Goal: Information Seeking & Learning: Learn about a topic

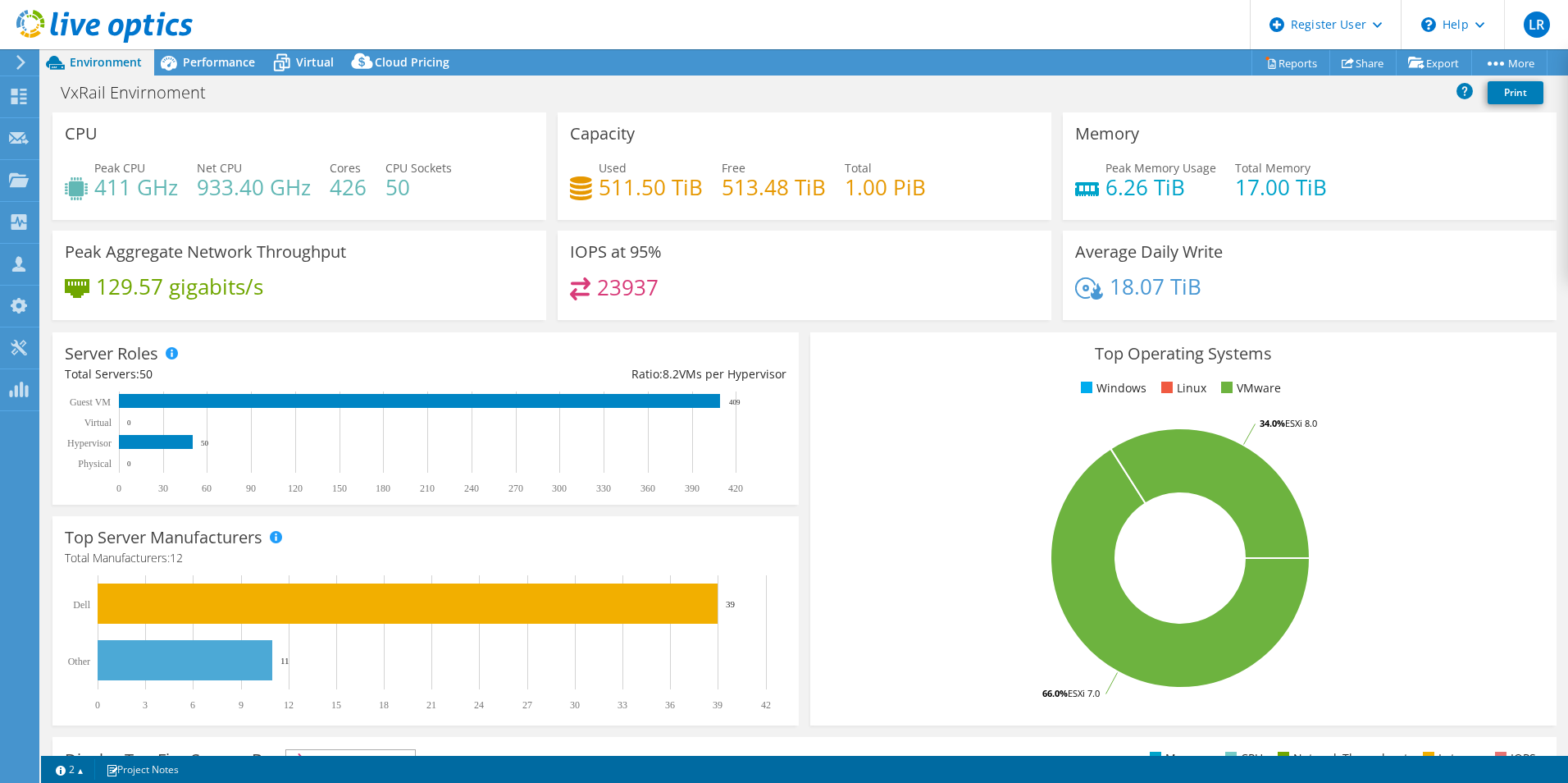
select select "USEast"
select select "USD"
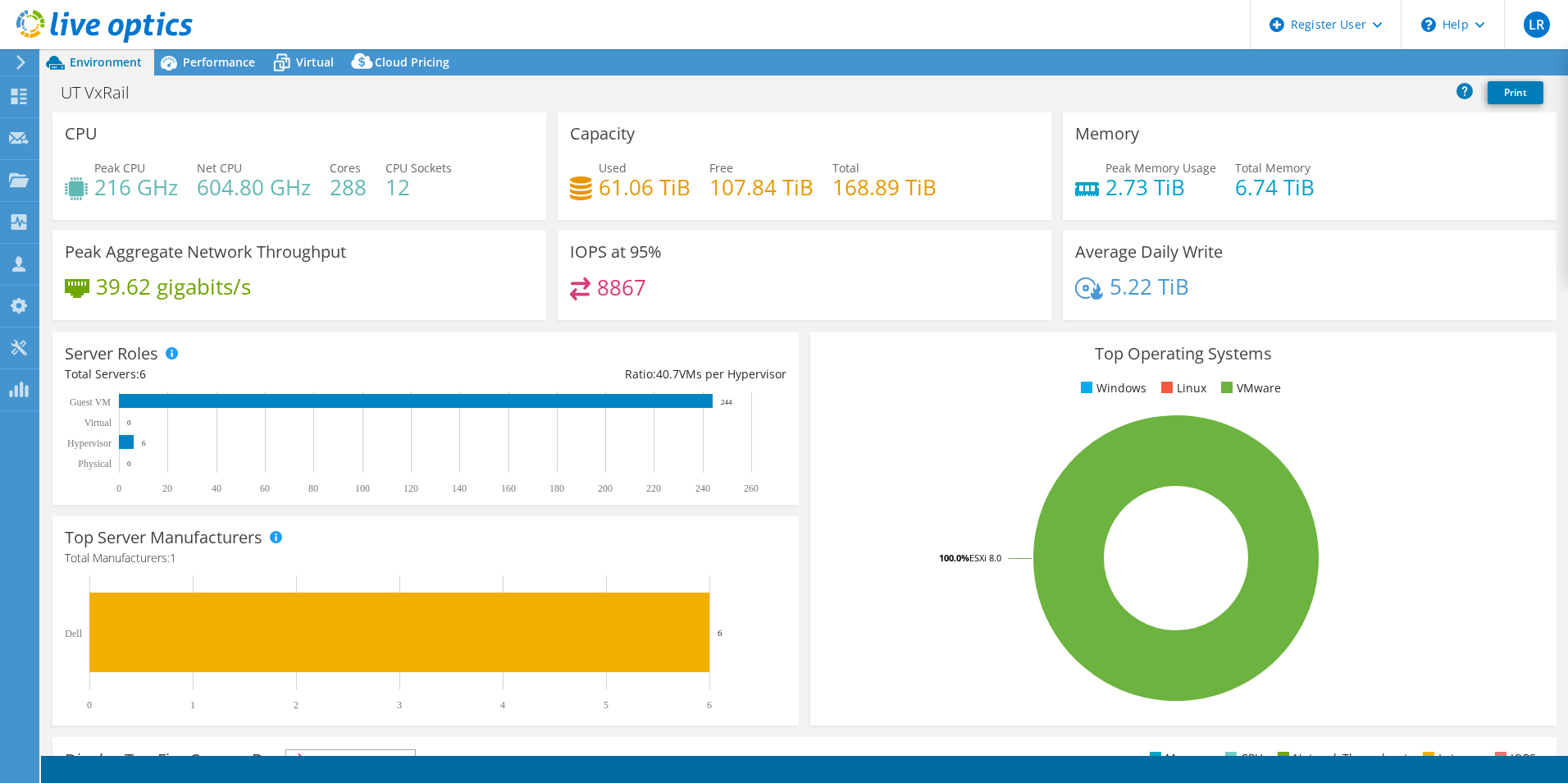
select select "USD"
drag, startPoint x: 362, startPoint y: 190, endPoint x: 330, endPoint y: 196, distance: 32.6
click at [330, 196] on h4 "288" at bounding box center [348, 186] width 37 height 18
drag, startPoint x: 330, startPoint y: 196, endPoint x: 336, endPoint y: 209, distance: 14.3
click at [336, 209] on div "Peak CPU 216 GHz Net CPU 604.80 GHz Cores 288 CPU Sockets 12" at bounding box center [300, 185] width 469 height 53
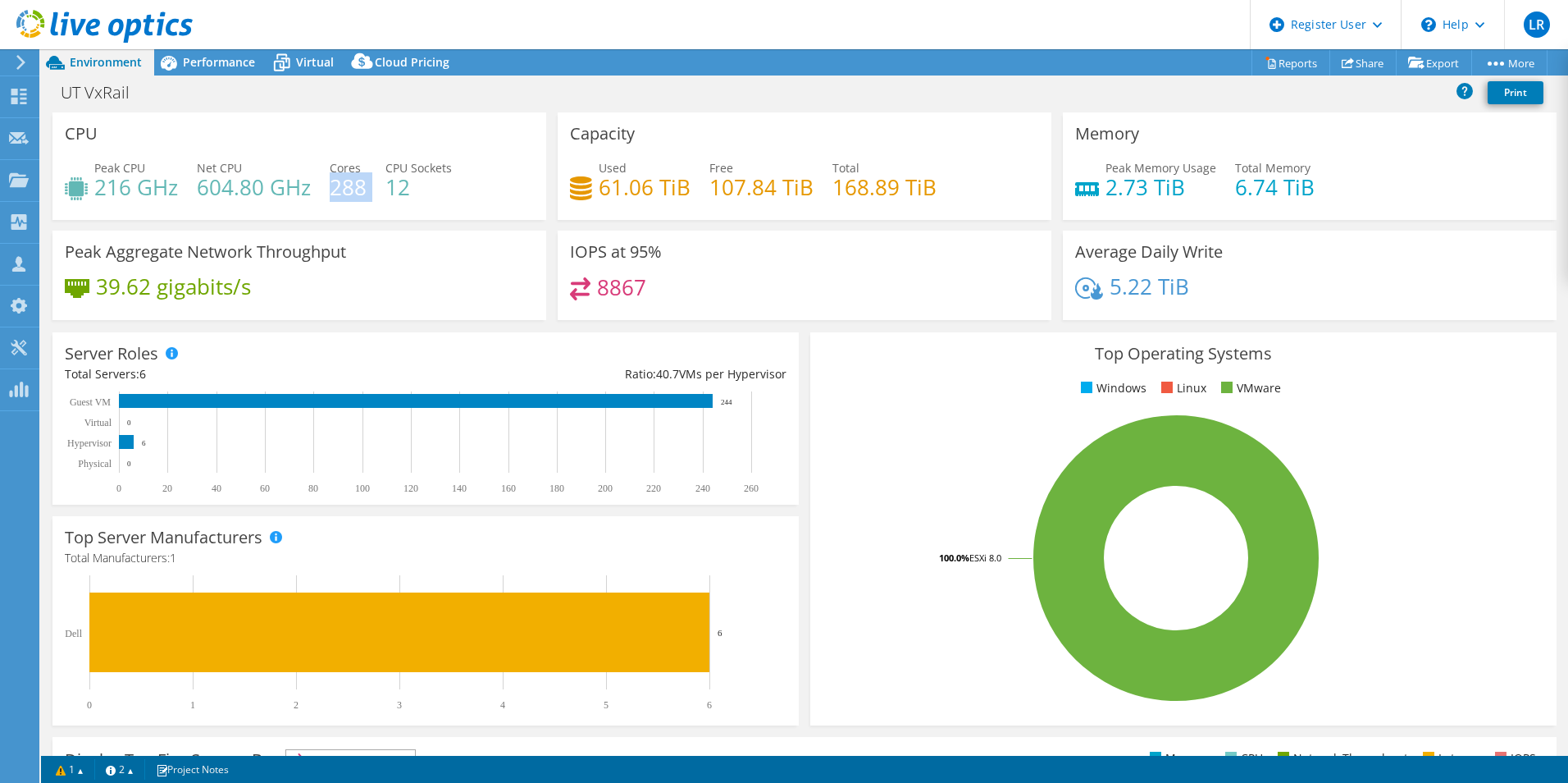
drag, startPoint x: 368, startPoint y: 197, endPoint x: 328, endPoint y: 197, distance: 40.0
click at [328, 197] on div "Peak CPU 216 GHz Net CPU 604.80 GHz Cores 288 CPU Sockets 12" at bounding box center [300, 185] width 469 height 53
drag, startPoint x: 328, startPoint y: 197, endPoint x: 392, endPoint y: 200, distance: 64.1
click at [392, 196] on h4 "12" at bounding box center [418, 186] width 66 height 18
drag, startPoint x: 194, startPoint y: 183, endPoint x: 326, endPoint y: 189, distance: 132.1
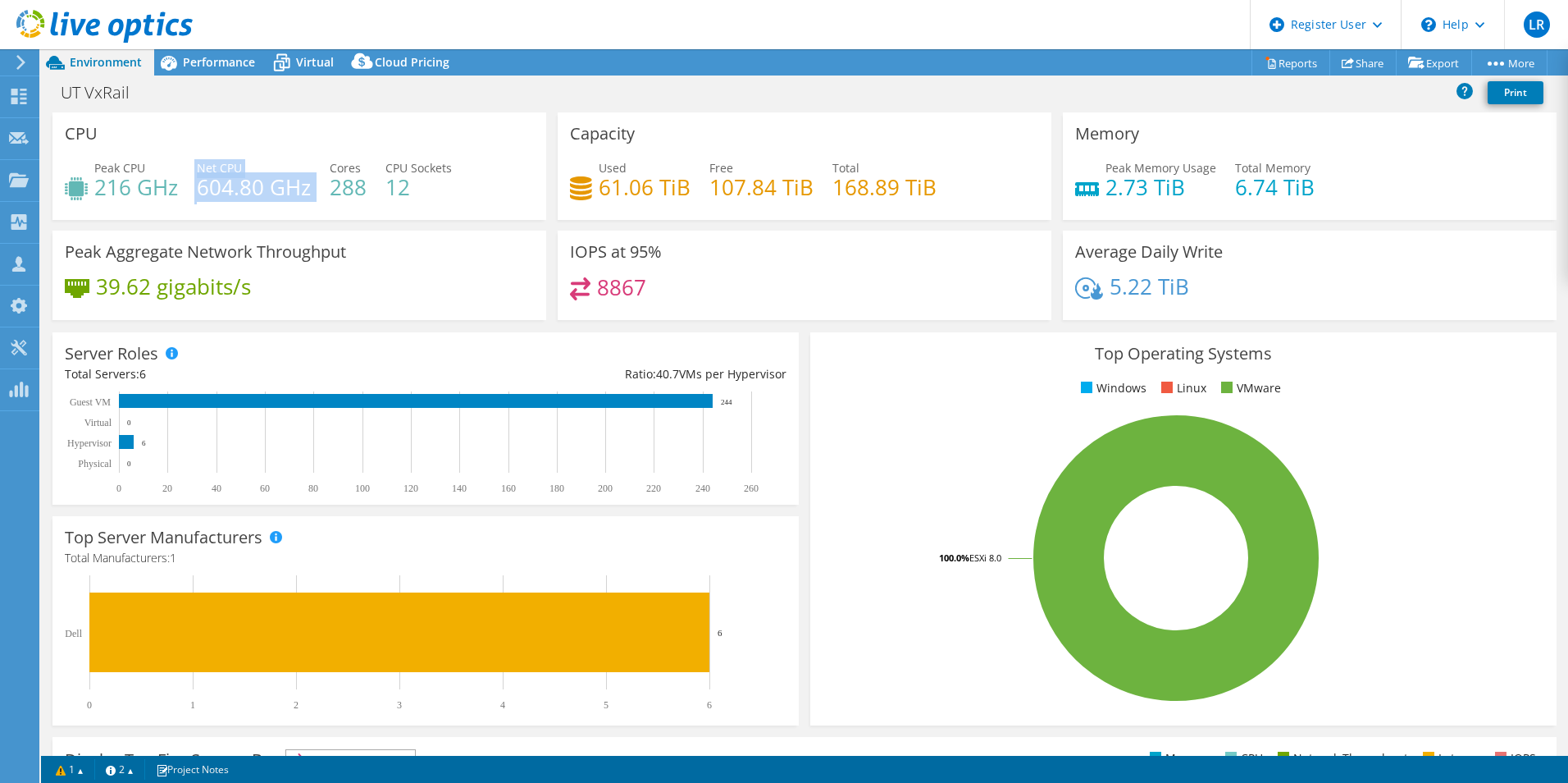
click at [326, 189] on div "Peak CPU 216 GHz Net CPU 604.80 GHz Cores 288 CPU Sockets 12" at bounding box center [300, 185] width 469 height 53
drag, startPoint x: 174, startPoint y: 190, endPoint x: 94, endPoint y: 195, distance: 80.2
click at [94, 195] on h4 "216 GHz" at bounding box center [136, 186] width 84 height 18
drag, startPoint x: 94, startPoint y: 195, endPoint x: 177, endPoint y: 216, distance: 85.6
click at [177, 216] on div "CPU Peak CPU 216 GHz Net CPU 604.80 GHz Cores 288 CPU Sockets 12" at bounding box center [299, 166] width 494 height 107
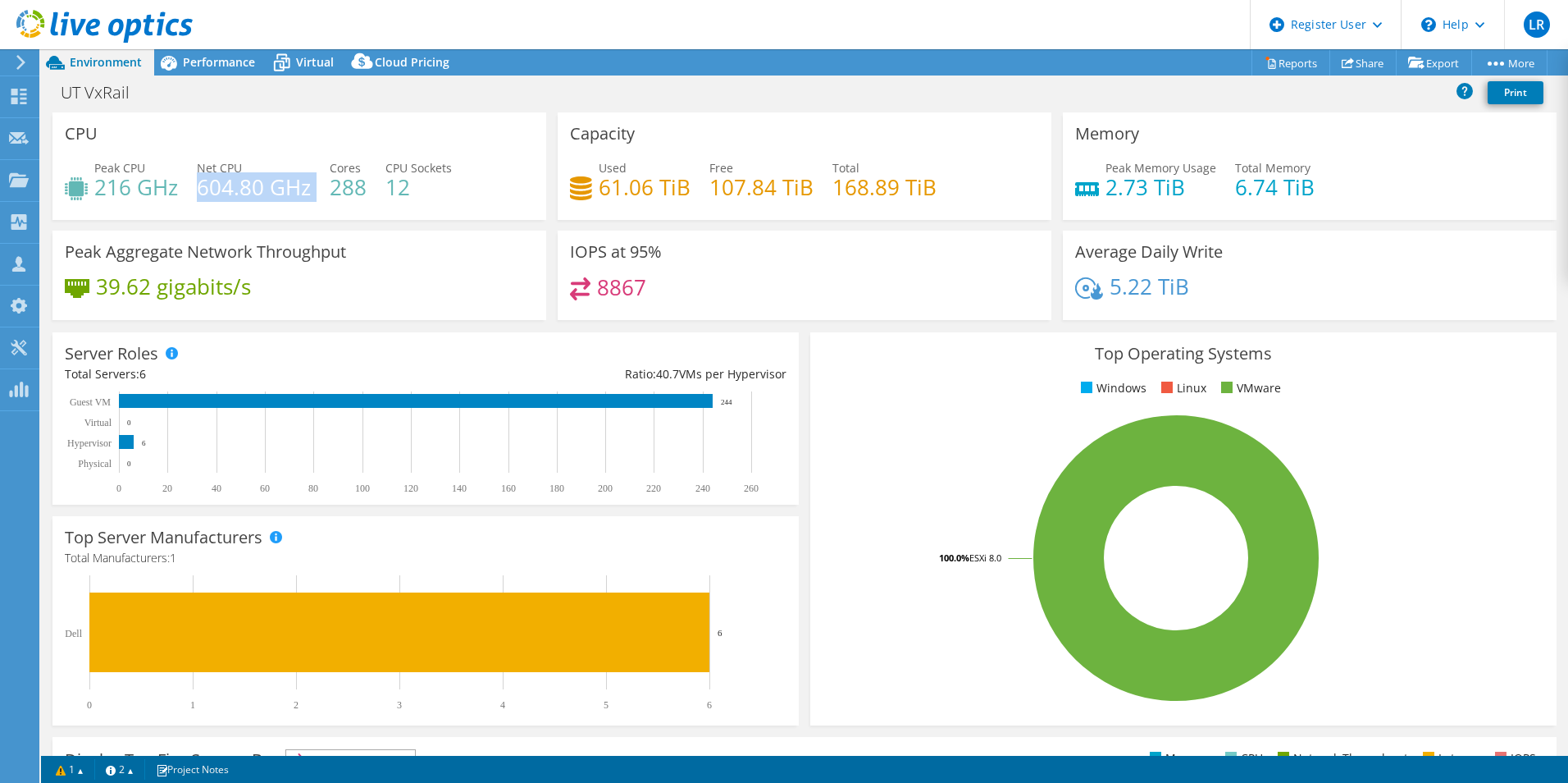
drag, startPoint x: 197, startPoint y: 190, endPoint x: 314, endPoint y: 192, distance: 117.0
click at [314, 192] on div "Peak CPU 216 GHz Net CPU 604.80 GHz Cores 288 CPU Sockets 12" at bounding box center [300, 185] width 469 height 53
drag, startPoint x: 314, startPoint y: 192, endPoint x: 366, endPoint y: 196, distance: 52.2
click at [366, 196] on div "Peak CPU 216 GHz Net CPU 604.80 GHz Cores 288 CPU Sockets 12" at bounding box center [300, 185] width 469 height 53
drag, startPoint x: 366, startPoint y: 196, endPoint x: 341, endPoint y: 198, distance: 25.1
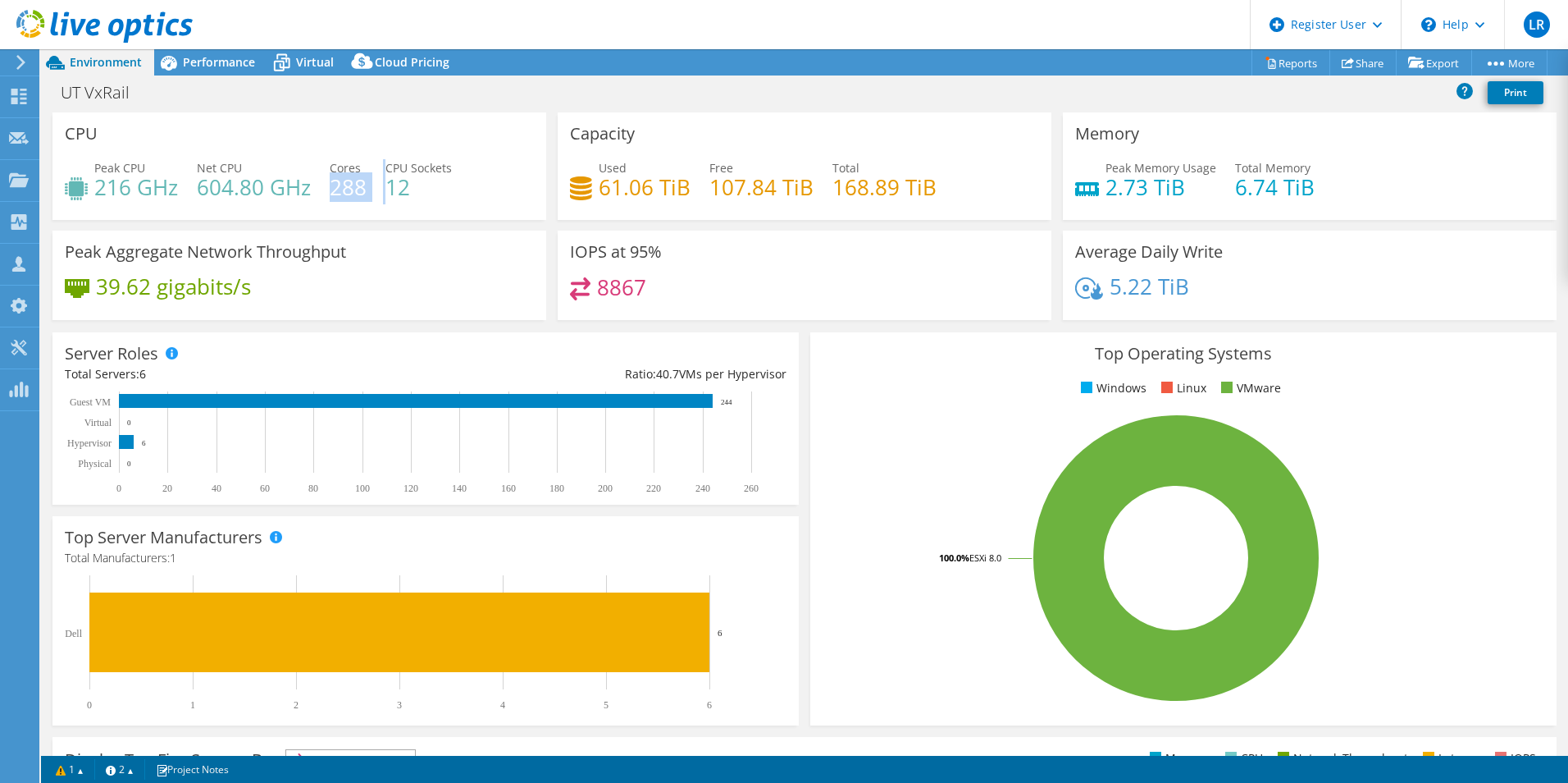
click at [341, 198] on div "Peak CPU 216 GHz Net CPU 604.80 GHz Cores 288 CPU Sockets 12" at bounding box center [300, 185] width 469 height 53
drag, startPoint x: 341, startPoint y: 198, endPoint x: 370, endPoint y: 236, distance: 47.8
click at [370, 236] on div "Peak Aggregate Network Throughput 39.62 gigabits/s" at bounding box center [299, 276] width 494 height 89
